Goal: Information Seeking & Learning: Learn about a topic

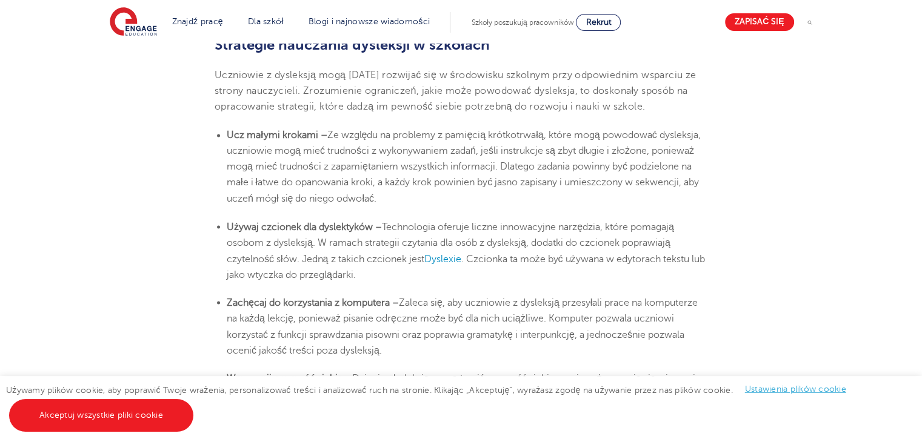
scroll to position [2107, 0]
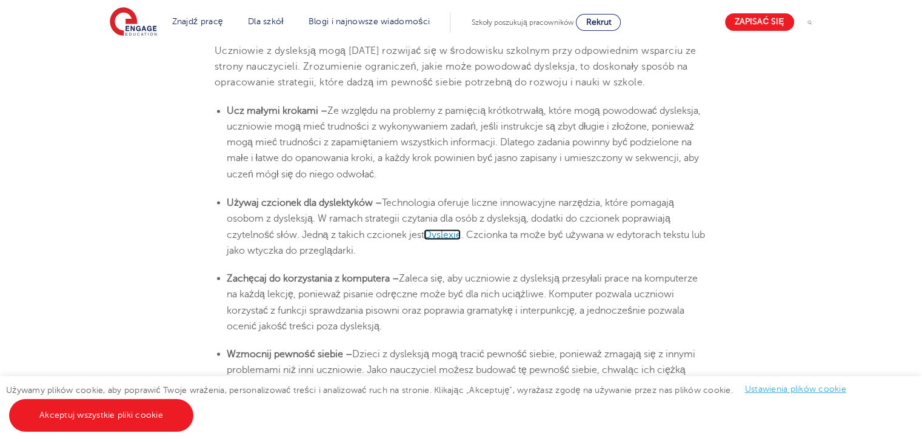
click at [440, 240] on font "Dyslexie" at bounding box center [442, 234] width 37 height 11
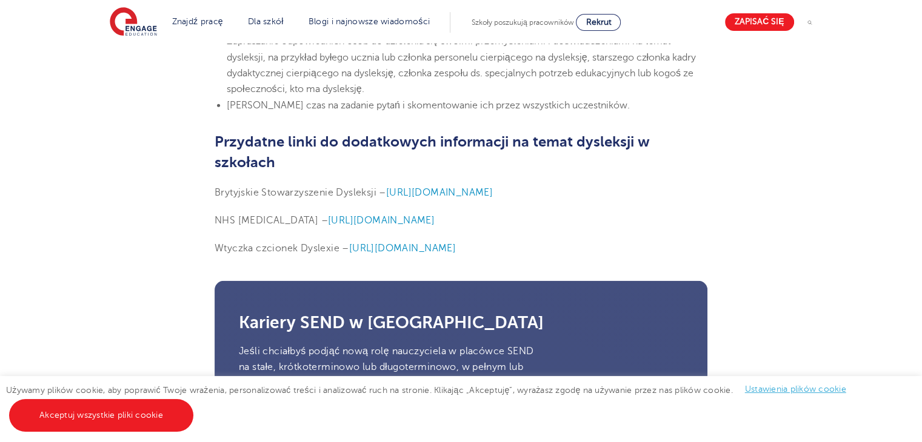
scroll to position [3142, 0]
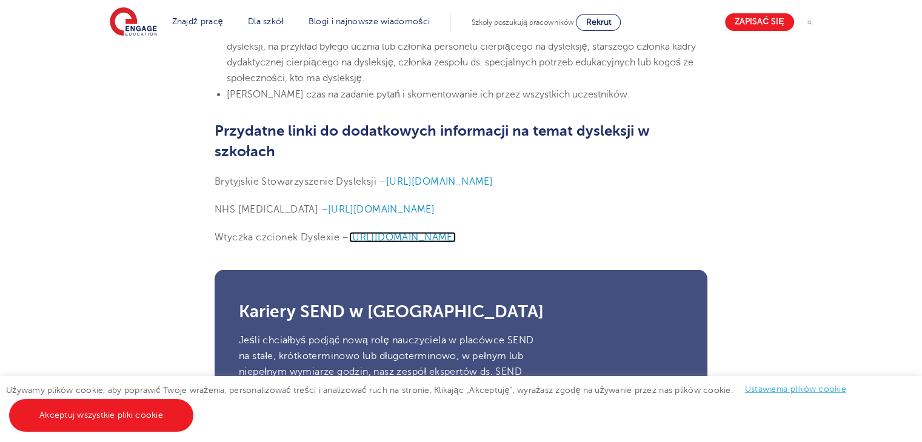
click at [415, 243] on font "[URL][DOMAIN_NAME]" at bounding box center [402, 237] width 107 height 11
